Goal: Information Seeking & Learning: Learn about a topic

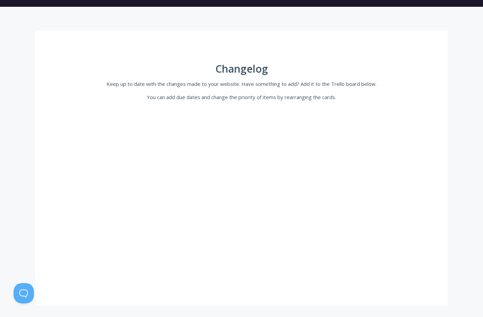
scroll to position [67, 0]
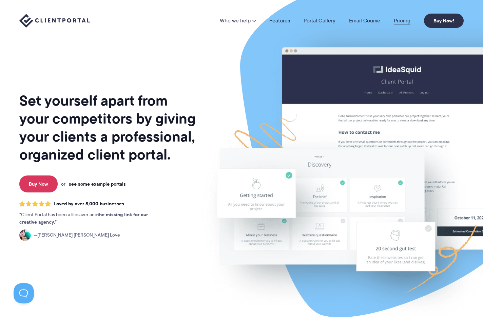
click at [400, 20] on link "Pricing" at bounding box center [402, 20] width 17 height 5
